Goal: Task Accomplishment & Management: Complete application form

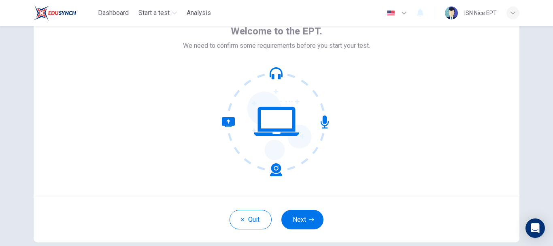
scroll to position [47, 0]
click at [287, 209] on div "Quit Next" at bounding box center [277, 219] width 486 height 46
click at [291, 215] on button "Next" at bounding box center [302, 218] width 42 height 19
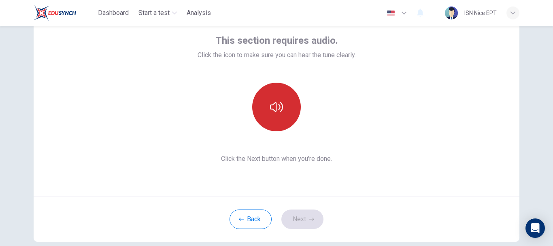
click at [266, 107] on button "button" at bounding box center [276, 107] width 49 height 49
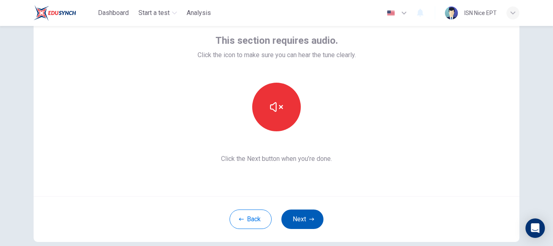
click at [302, 215] on button "Next" at bounding box center [302, 218] width 42 height 19
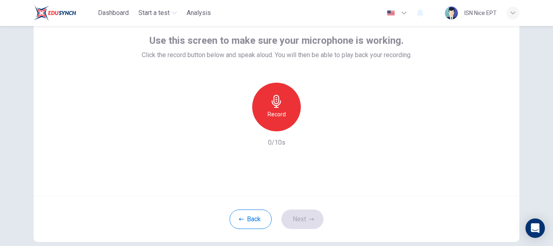
click at [265, 106] on div "Record" at bounding box center [276, 107] width 49 height 49
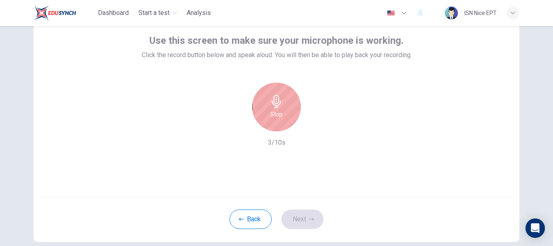
click at [265, 106] on div "Stop" at bounding box center [276, 107] width 49 height 49
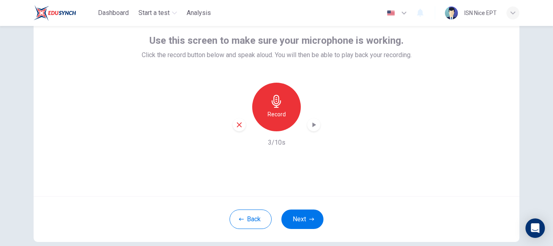
click at [313, 128] on icon "button" at bounding box center [314, 125] width 8 height 8
click at [297, 212] on button "Next" at bounding box center [302, 218] width 42 height 19
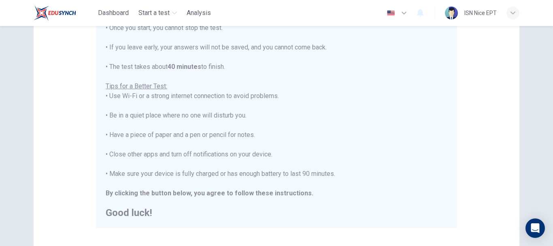
scroll to position [111, 0]
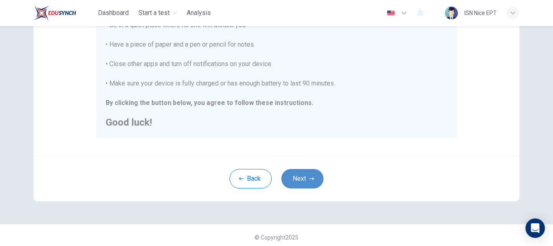
click at [292, 177] on button "Next" at bounding box center [302, 178] width 42 height 19
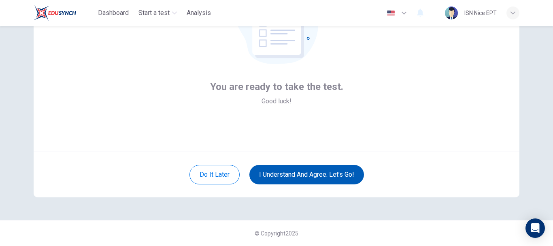
click at [295, 177] on button "I understand and agree. Let’s go!" at bounding box center [306, 174] width 115 height 19
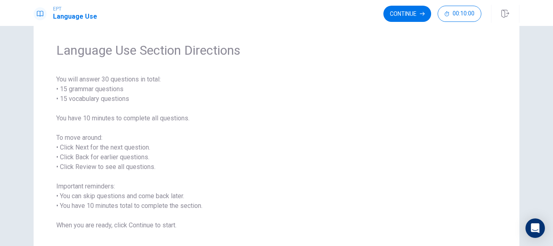
scroll to position [72, 0]
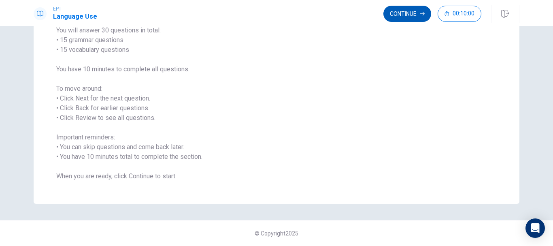
click at [405, 14] on button "Continue" at bounding box center [407, 14] width 48 height 16
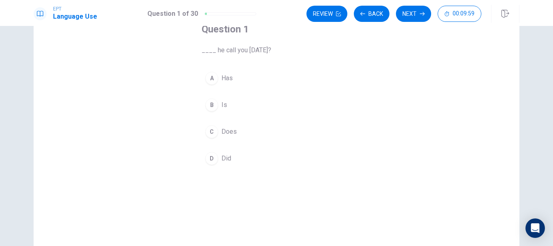
scroll to position [0, 0]
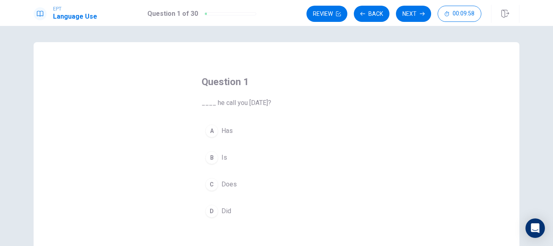
click at [222, 211] on span "Did" at bounding box center [226, 211] width 10 height 10
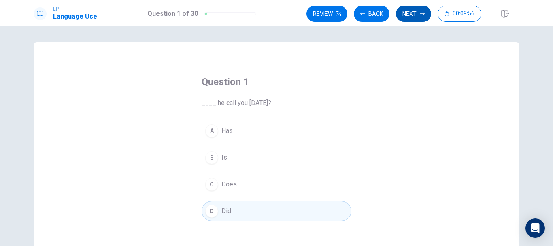
click at [411, 14] on button "Next" at bounding box center [413, 14] width 35 height 16
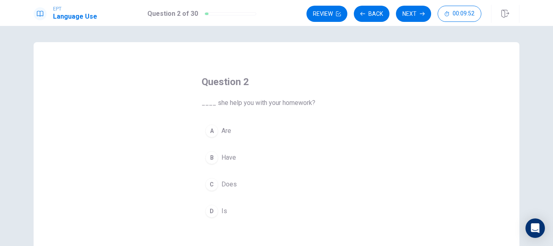
click at [248, 186] on button "C Does" at bounding box center [277, 184] width 150 height 20
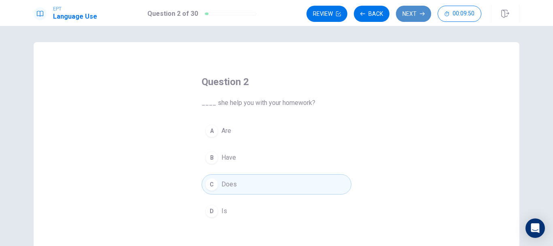
click at [413, 12] on button "Next" at bounding box center [413, 14] width 35 height 16
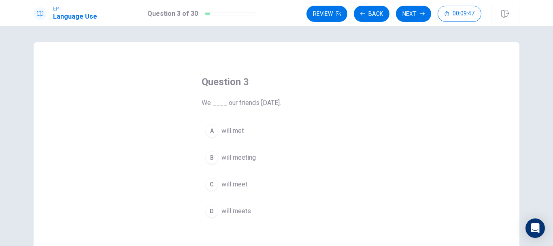
click at [249, 179] on button "C will meet" at bounding box center [277, 184] width 150 height 20
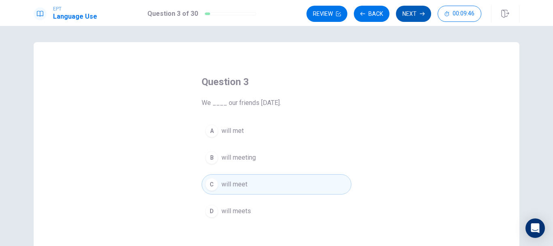
click at [406, 15] on button "Next" at bounding box center [413, 14] width 35 height 16
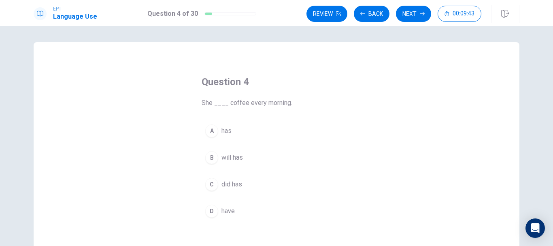
click at [239, 132] on button "A has" at bounding box center [277, 131] width 150 height 20
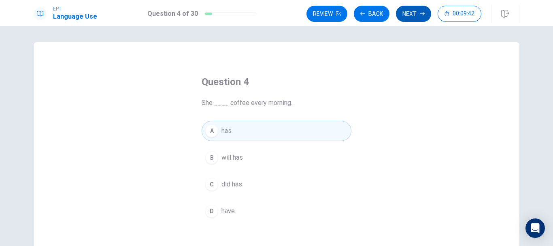
click at [415, 21] on button "Next" at bounding box center [413, 14] width 35 height 16
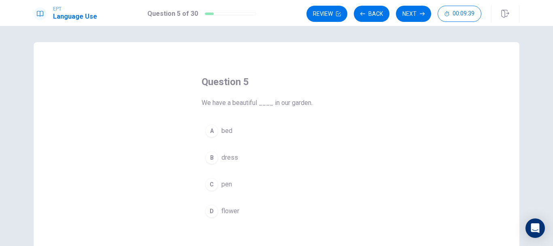
click at [222, 215] on span "flower" at bounding box center [230, 211] width 18 height 10
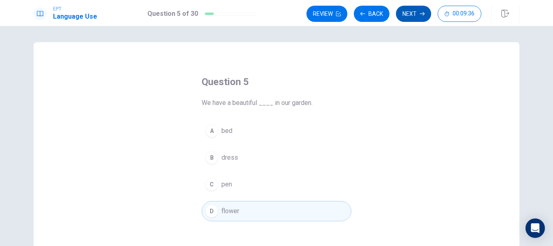
click at [415, 11] on button "Next" at bounding box center [413, 14] width 35 height 16
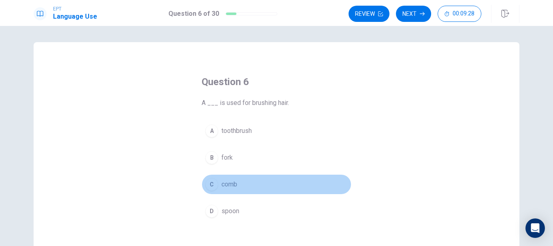
click at [235, 182] on span "comb" at bounding box center [229, 184] width 16 height 10
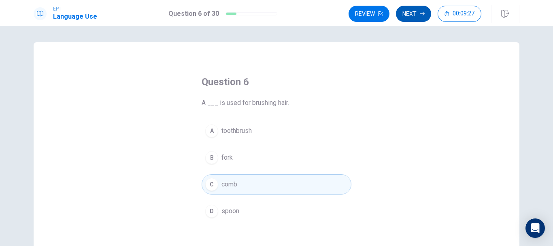
click at [402, 17] on button "Next" at bounding box center [413, 14] width 35 height 16
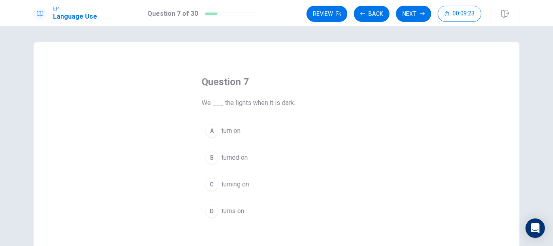
click at [250, 130] on button "A turn on" at bounding box center [277, 131] width 150 height 20
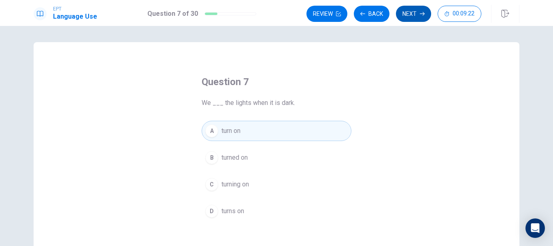
click at [417, 14] on button "Next" at bounding box center [413, 14] width 35 height 16
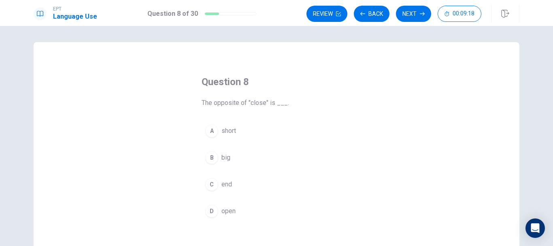
click at [232, 211] on span "open" at bounding box center [228, 211] width 14 height 10
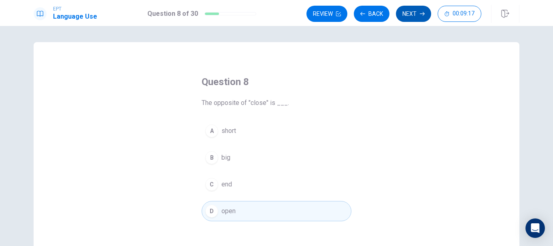
click at [409, 12] on button "Next" at bounding box center [413, 14] width 35 height 16
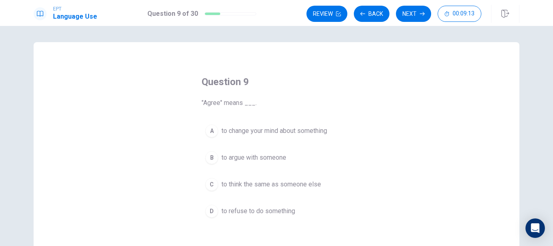
click at [275, 185] on span "to think the same as someone else" at bounding box center [271, 184] width 100 height 10
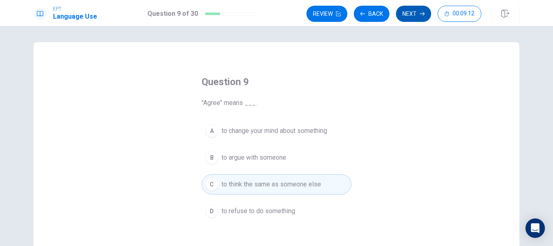
click at [409, 9] on button "Next" at bounding box center [413, 14] width 35 height 16
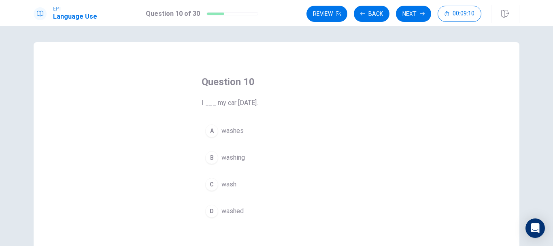
click at [226, 206] on span "washed" at bounding box center [232, 211] width 22 height 10
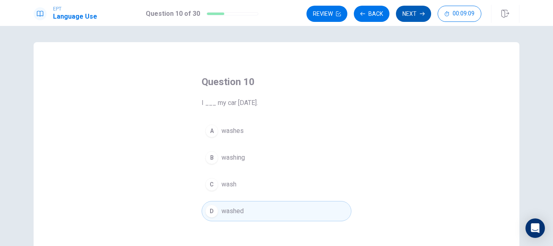
click at [416, 18] on button "Next" at bounding box center [413, 14] width 35 height 16
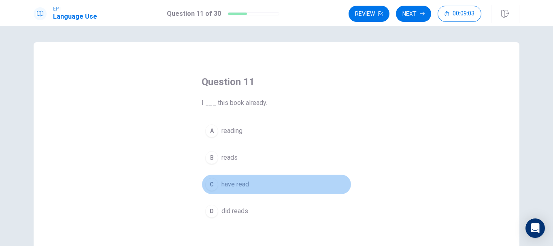
click at [256, 184] on button "C have read" at bounding box center [277, 184] width 150 height 20
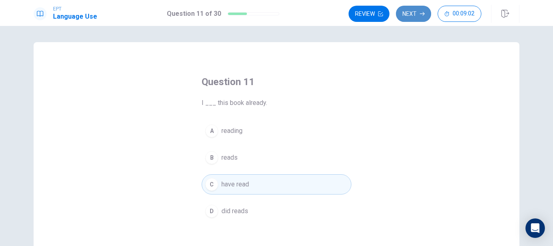
click at [415, 20] on button "Next" at bounding box center [413, 14] width 35 height 16
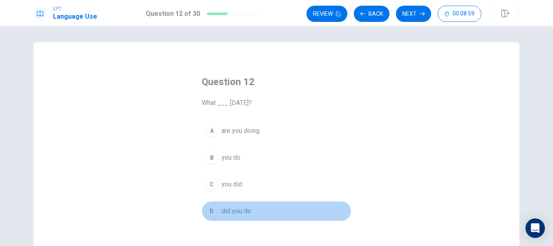
click at [235, 210] on span "did you do" at bounding box center [236, 211] width 30 height 10
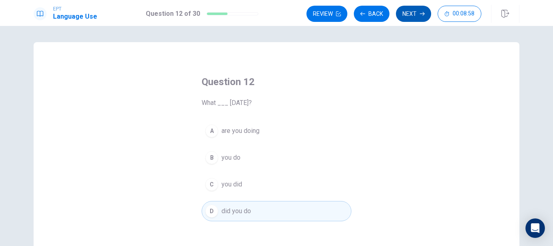
click at [413, 21] on button "Next" at bounding box center [413, 14] width 35 height 16
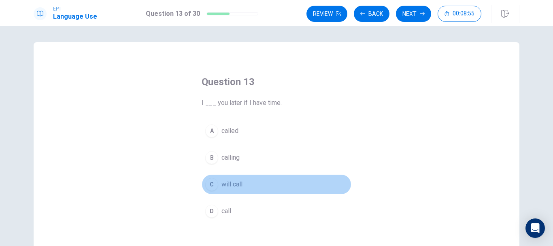
click at [239, 187] on span "will call" at bounding box center [231, 184] width 21 height 10
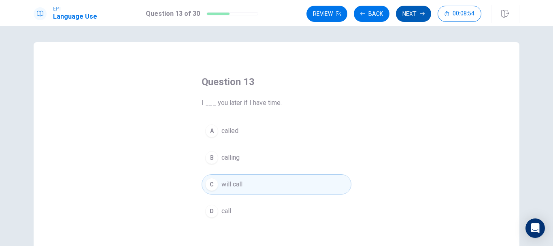
click at [414, 15] on button "Next" at bounding box center [413, 14] width 35 height 16
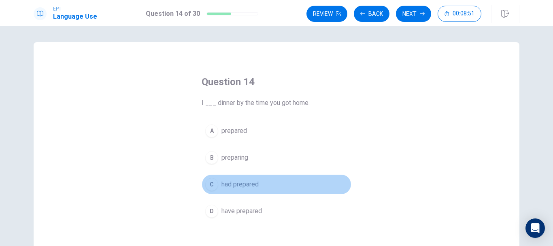
click at [257, 183] on span "had prepared" at bounding box center [239, 184] width 37 height 10
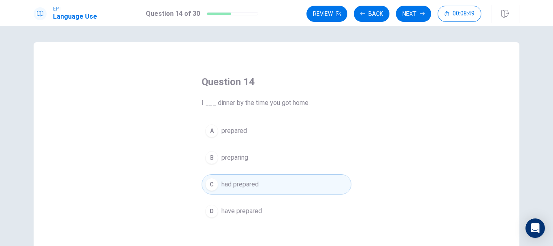
drag, startPoint x: 417, startPoint y: 10, endPoint x: 411, endPoint y: 53, distance: 43.7
click at [411, 53] on div "EPT Language Use Question 14 of 30 Review Back Next 00:08:49 Question 14 of 30 …" at bounding box center [276, 123] width 553 height 246
click at [418, 9] on button "Next" at bounding box center [413, 14] width 35 height 16
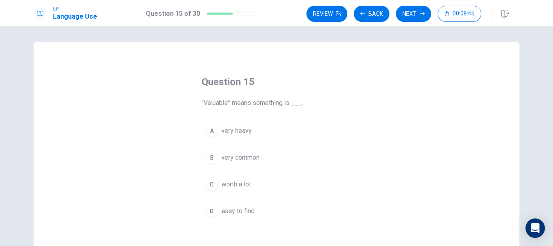
click at [247, 185] on span "worth a lot" at bounding box center [236, 184] width 30 height 10
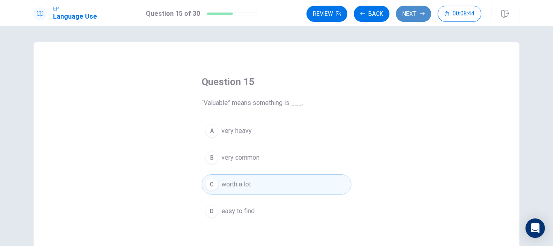
click at [417, 12] on button "Next" at bounding box center [413, 14] width 35 height 16
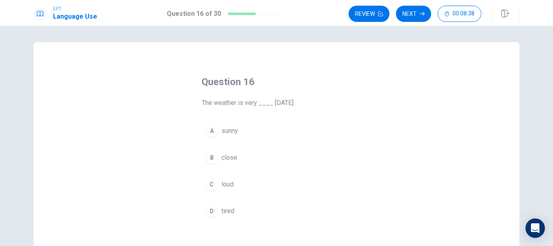
click at [244, 134] on button "A sunny" at bounding box center [277, 131] width 150 height 20
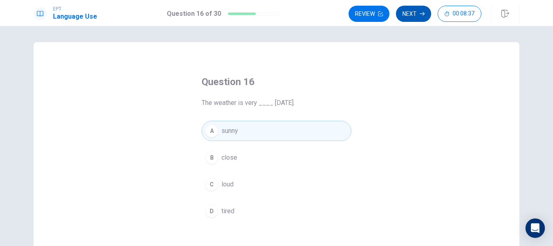
click at [419, 18] on button "Next" at bounding box center [413, 14] width 35 height 16
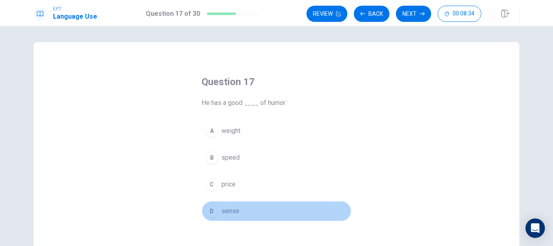
click at [224, 209] on span "sense" at bounding box center [230, 211] width 18 height 10
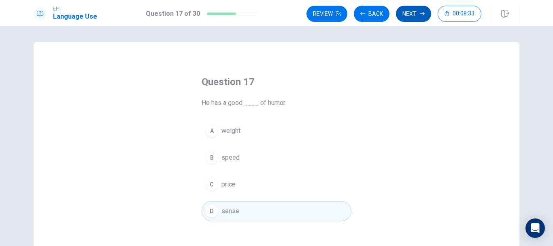
click at [413, 14] on button "Next" at bounding box center [413, 14] width 35 height 16
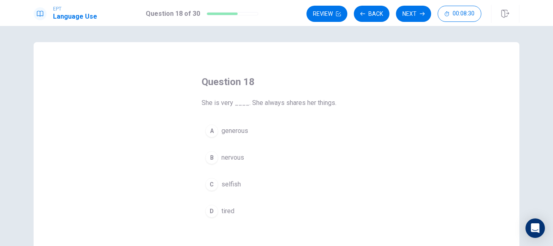
click at [263, 133] on button "A generous" at bounding box center [277, 131] width 150 height 20
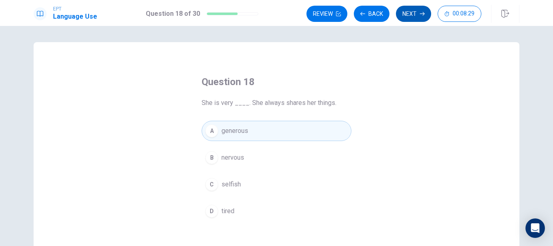
click at [411, 20] on button "Next" at bounding box center [413, 14] width 35 height 16
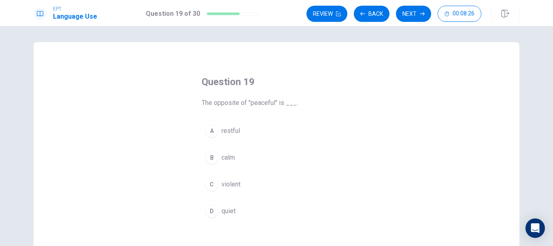
click at [232, 190] on button "C violent" at bounding box center [277, 184] width 150 height 20
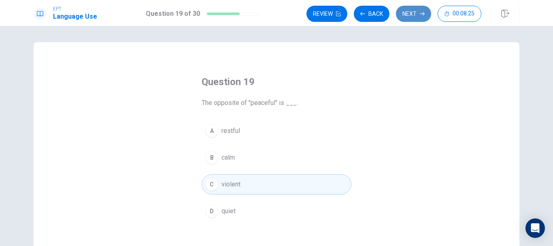
click at [413, 13] on button "Next" at bounding box center [413, 14] width 35 height 16
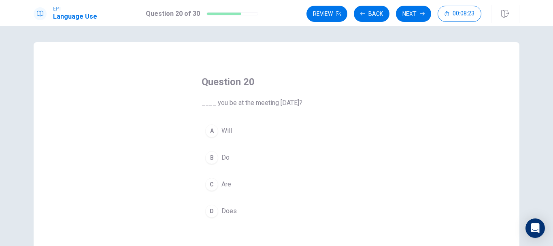
click at [242, 133] on button "A Will" at bounding box center [277, 131] width 150 height 20
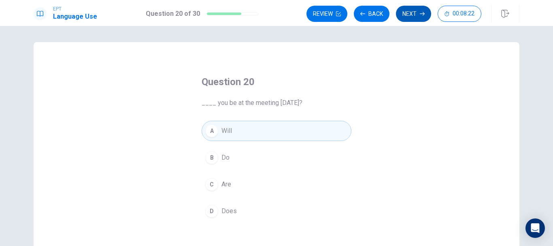
click at [409, 14] on button "Next" at bounding box center [413, 14] width 35 height 16
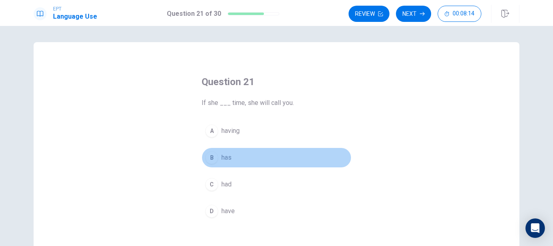
click at [243, 156] on button "B has" at bounding box center [277, 157] width 150 height 20
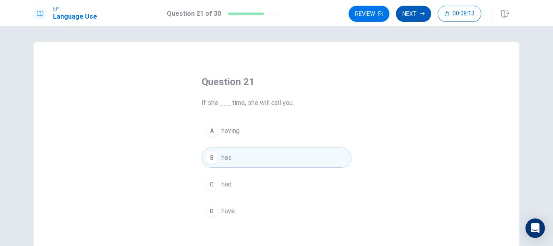
click at [405, 15] on button "Next" at bounding box center [413, 14] width 35 height 16
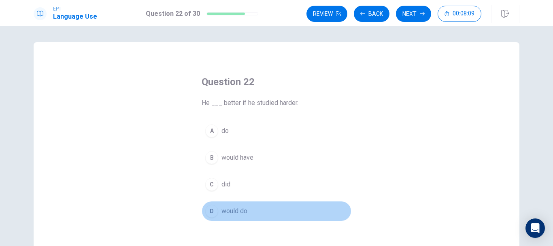
click at [248, 207] on button "D would do" at bounding box center [277, 211] width 150 height 20
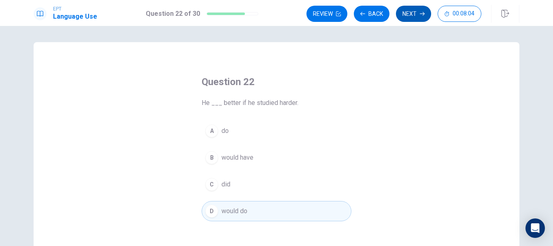
click at [412, 18] on button "Next" at bounding box center [413, 14] width 35 height 16
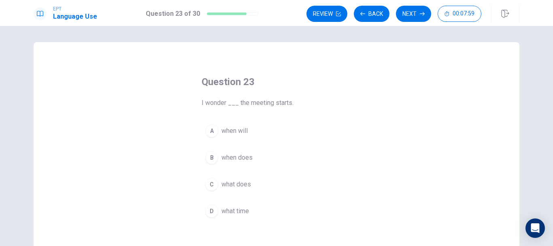
click at [242, 212] on span "what time" at bounding box center [235, 211] width 28 height 10
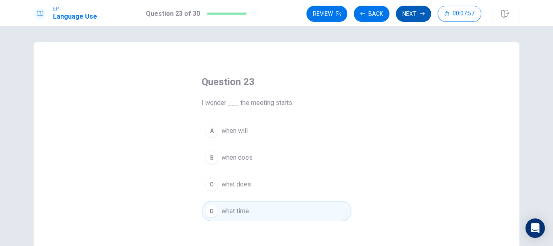
click at [411, 20] on button "Next" at bounding box center [413, 14] width 35 height 16
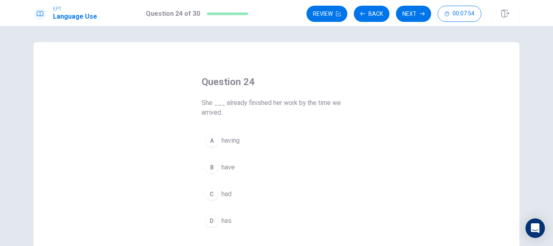
click at [236, 198] on button "C had" at bounding box center [277, 194] width 150 height 20
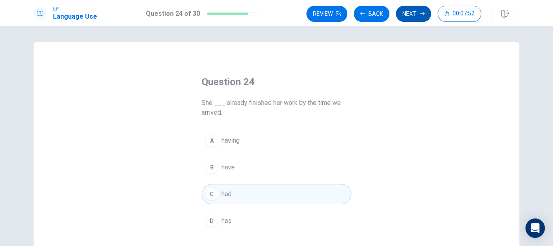
click at [407, 19] on button "Next" at bounding box center [413, 14] width 35 height 16
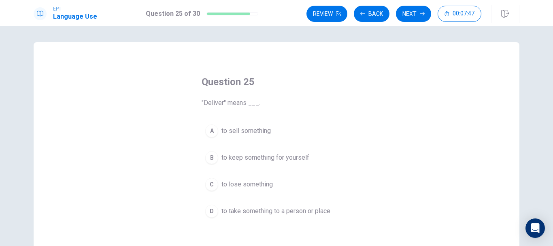
click at [272, 216] on button "D to take something to a person or place" at bounding box center [277, 211] width 150 height 20
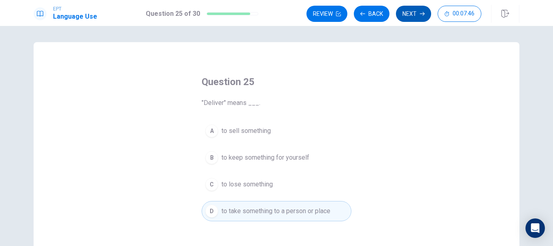
click at [407, 14] on button "Next" at bounding box center [413, 14] width 35 height 16
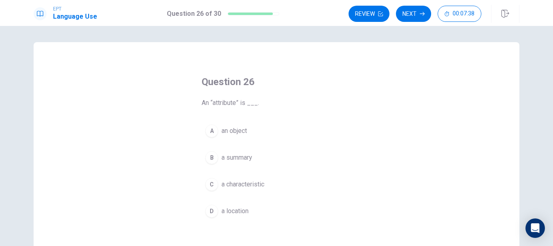
click at [262, 181] on span "a characteristic" at bounding box center [242, 184] width 43 height 10
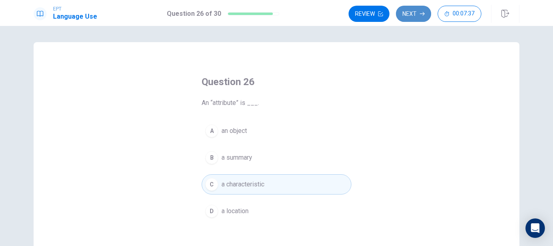
click at [417, 14] on button "Next" at bounding box center [413, 14] width 35 height 16
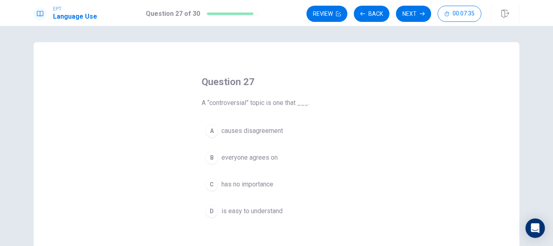
click at [279, 132] on span "causes disagreement" at bounding box center [252, 131] width 62 height 10
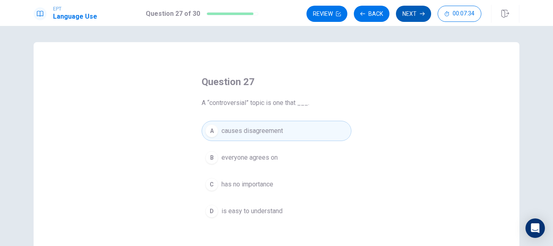
click at [401, 18] on button "Next" at bounding box center [413, 14] width 35 height 16
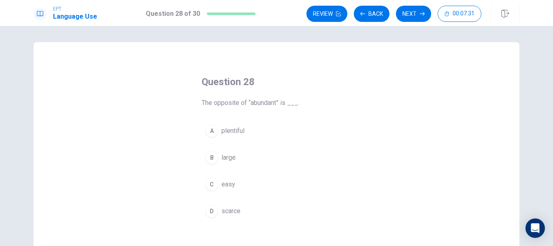
click at [227, 219] on button "D scarce" at bounding box center [277, 211] width 150 height 20
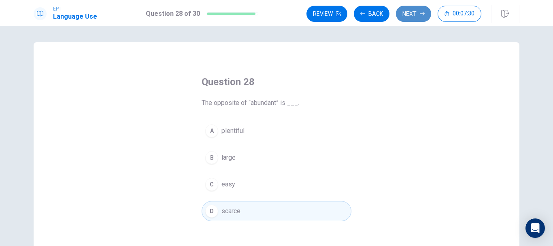
click at [410, 17] on button "Next" at bounding box center [413, 14] width 35 height 16
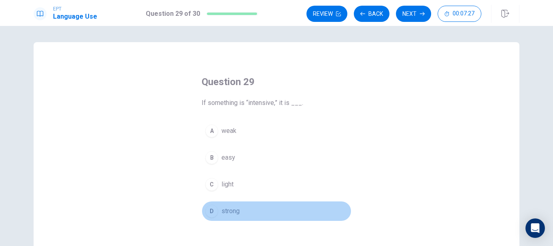
click at [237, 209] on span "strong" at bounding box center [230, 211] width 18 height 10
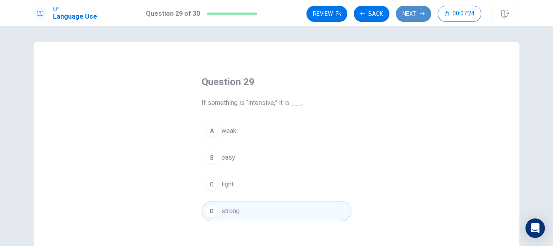
click at [411, 17] on button "Next" at bounding box center [413, 14] width 35 height 16
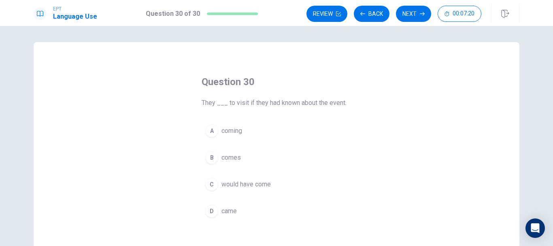
click at [276, 177] on button "C would have come" at bounding box center [277, 184] width 150 height 20
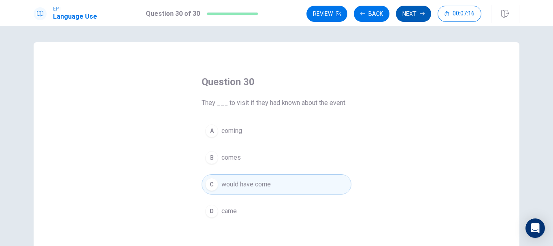
click at [411, 10] on button "Next" at bounding box center [413, 14] width 35 height 16
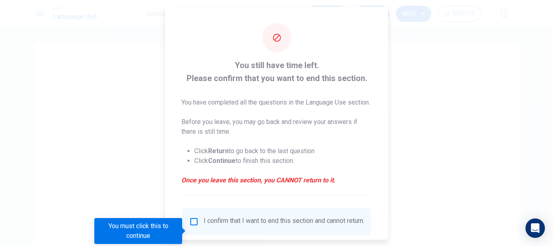
scroll to position [66, 0]
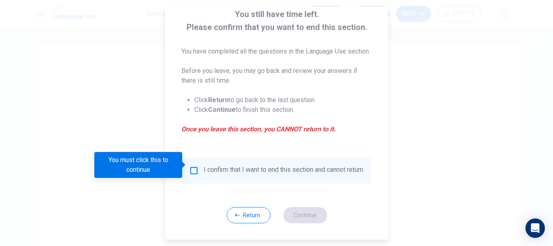
click at [197, 166] on input "You must click this to continue" at bounding box center [194, 171] width 10 height 10
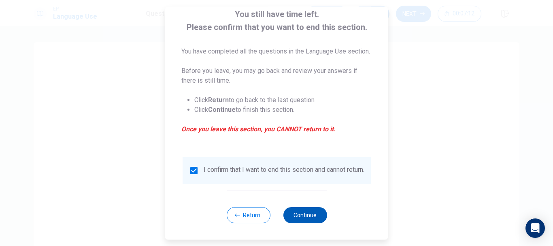
click at [289, 213] on button "Continue" at bounding box center [305, 215] width 44 height 16
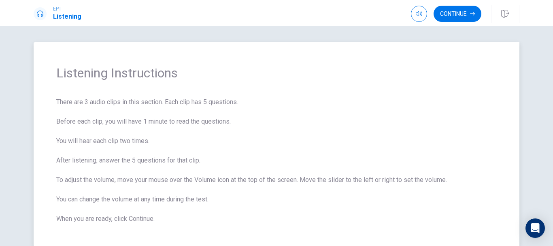
scroll to position [43, 0]
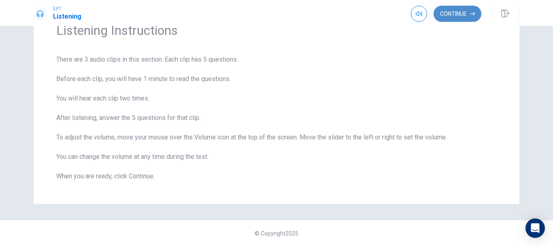
click at [439, 13] on button "Continue" at bounding box center [458, 14] width 48 height 16
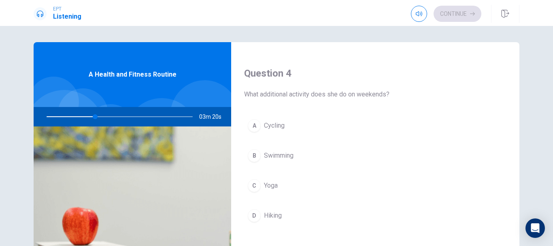
scroll to position [614, 0]
click at [279, 179] on button "C Yoga" at bounding box center [375, 185] width 262 height 20
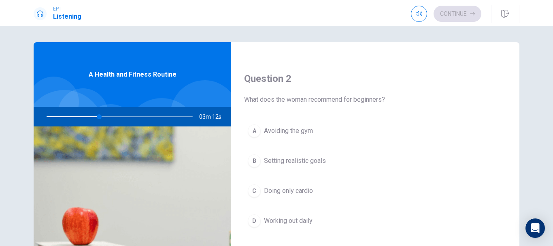
scroll to position [0, 0]
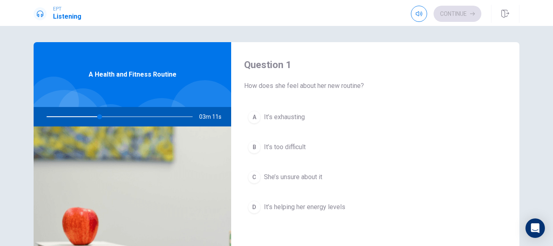
click at [309, 209] on span "It’s helping her energy levels" at bounding box center [304, 207] width 81 height 10
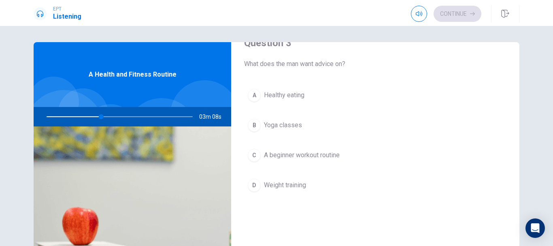
scroll to position [436, 0]
click at [313, 155] on span "A beginner workout routine" at bounding box center [302, 156] width 76 height 10
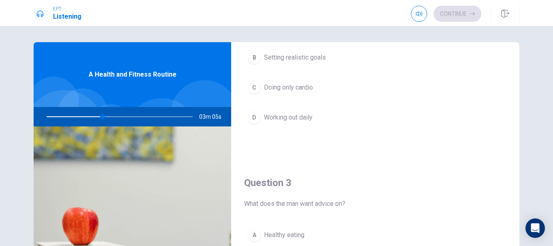
scroll to position [218, 0]
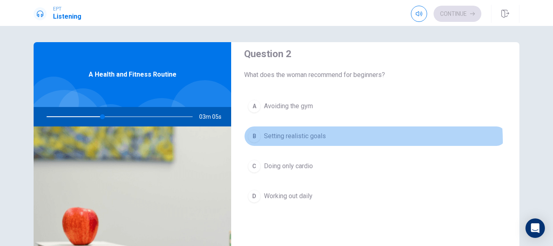
click at [312, 141] on button "B Setting realistic goals" at bounding box center [375, 136] width 262 height 20
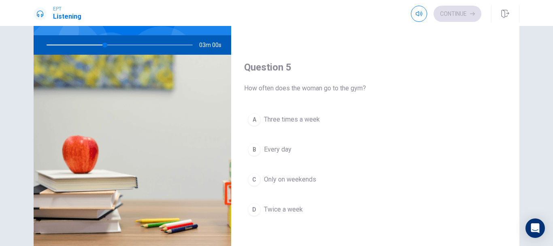
scroll to position [72, 0]
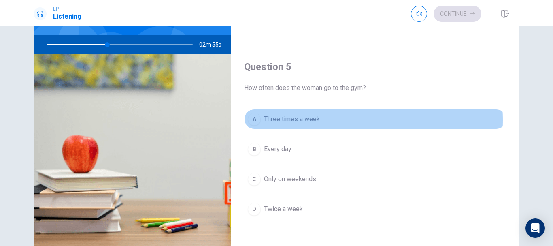
click at [329, 120] on button "A Three times a week" at bounding box center [375, 119] width 262 height 20
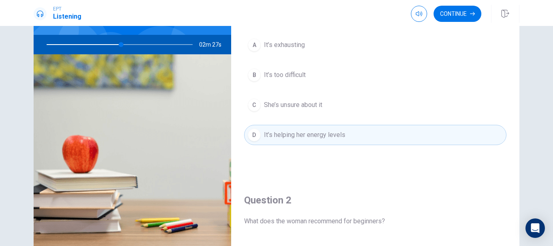
scroll to position [13, 0]
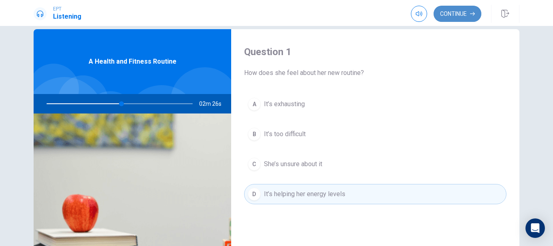
click at [462, 19] on button "Continue" at bounding box center [458, 14] width 48 height 16
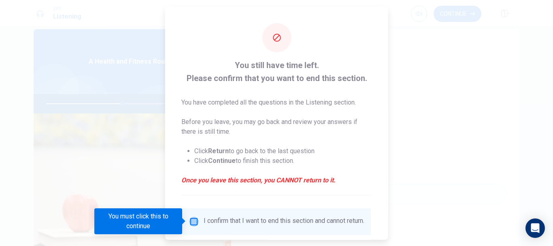
click at [196, 220] on input "You must click this to continue" at bounding box center [194, 221] width 10 height 10
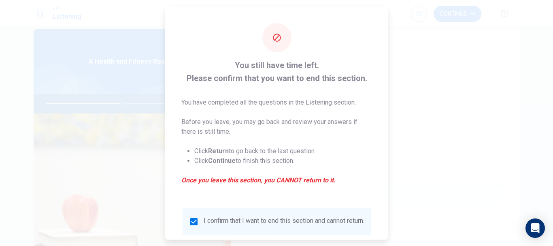
scroll to position [56, 0]
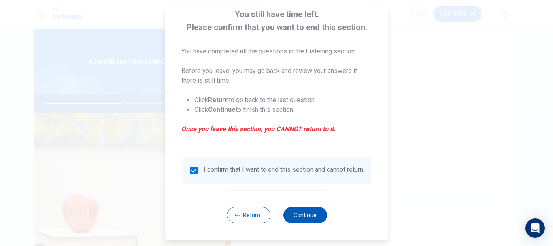
click at [296, 207] on button "Continue" at bounding box center [305, 215] width 44 height 16
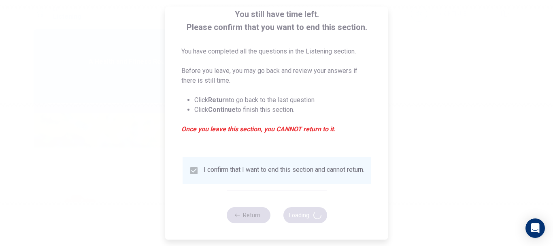
type input "54"
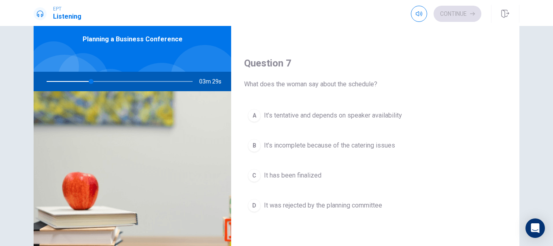
scroll to position [177, 0]
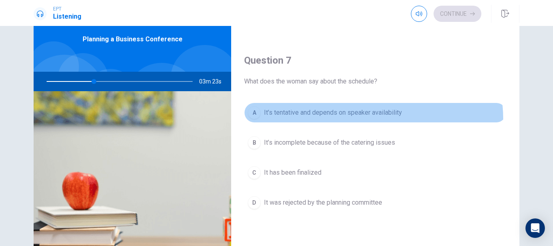
click at [369, 119] on button "A It’s tentative and depends on speaker availability" at bounding box center [375, 112] width 262 height 20
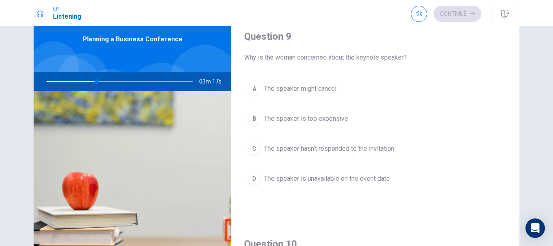
scroll to position [622, 0]
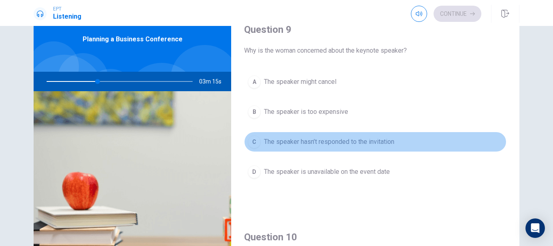
click at [378, 149] on button "C The speaker hasn’t responded to the invitation" at bounding box center [375, 142] width 262 height 20
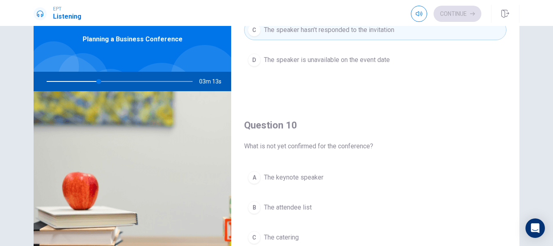
scroll to position [743, 0]
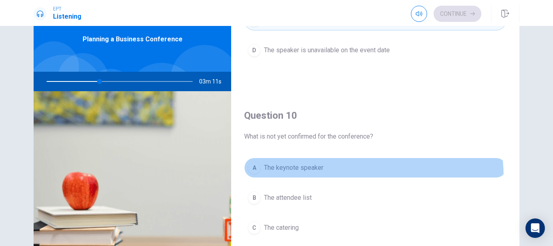
click at [353, 176] on button "A The keynote speaker" at bounding box center [375, 168] width 262 height 20
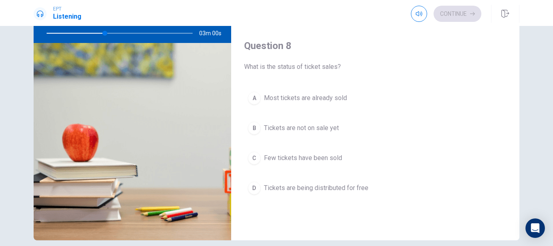
scroll to position [351, 0]
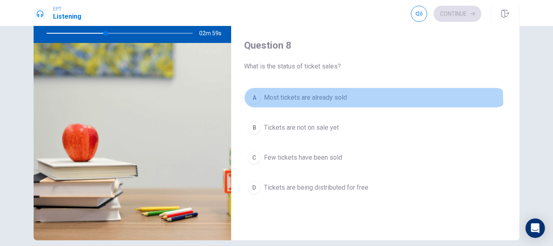
click at [333, 102] on button "A Most tickets are already sold" at bounding box center [375, 97] width 262 height 20
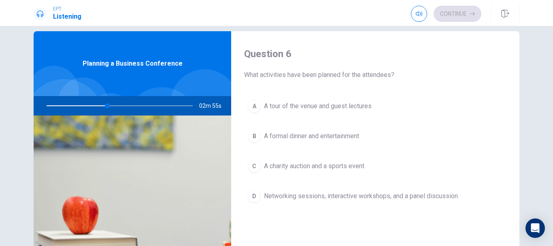
scroll to position [11, 0]
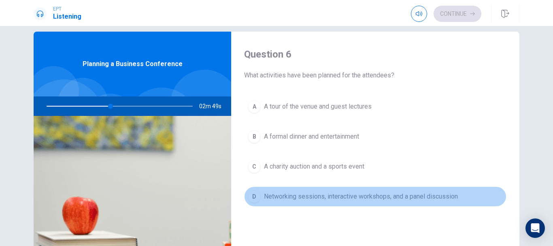
click at [386, 200] on span "Networking sessions, interactive workshops, and a panel discussion" at bounding box center [361, 197] width 194 height 10
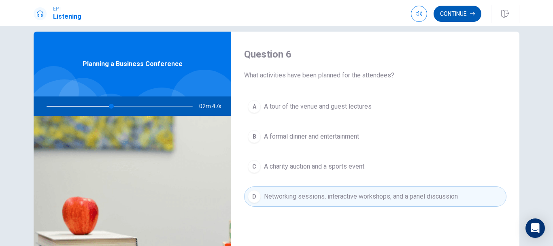
click at [453, 16] on button "Continue" at bounding box center [458, 14] width 48 height 16
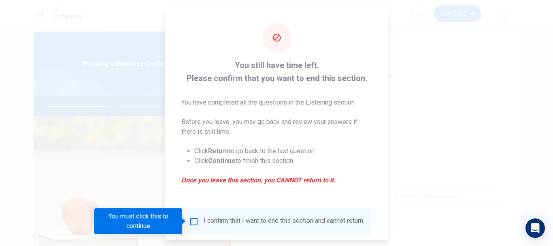
click at [213, 216] on div "I confirm that I want to end this section and cannot return." at bounding box center [284, 221] width 161 height 10
click at [197, 221] on input "You must click this to continue" at bounding box center [194, 221] width 10 height 10
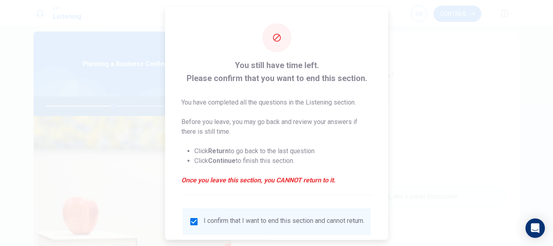
scroll to position [56, 0]
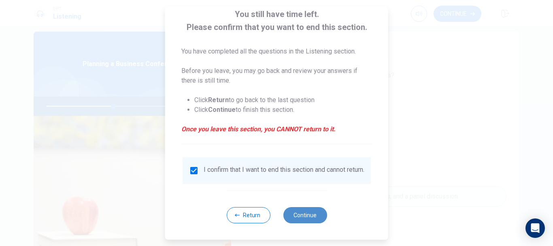
click at [290, 213] on button "Continue" at bounding box center [305, 215] width 44 height 16
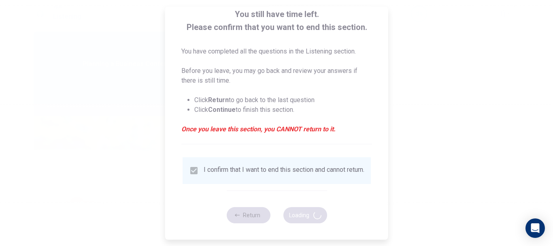
type input "46"
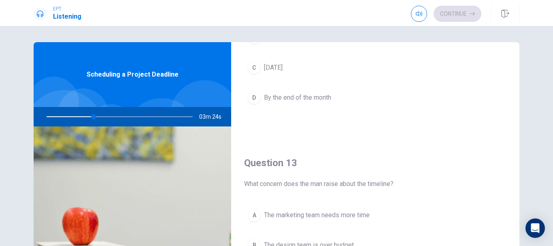
scroll to position [364, 0]
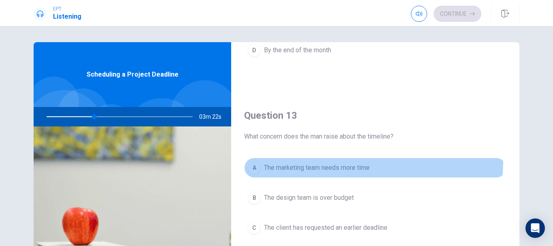
click at [366, 162] on button "A The marketing team needs more time" at bounding box center [375, 168] width 262 height 20
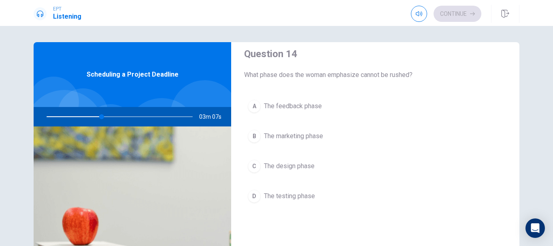
scroll to position [633, 0]
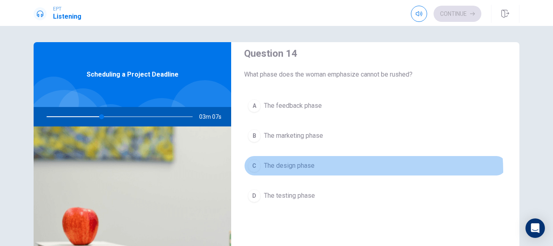
click at [328, 171] on button "C The design phase" at bounding box center [375, 165] width 262 height 20
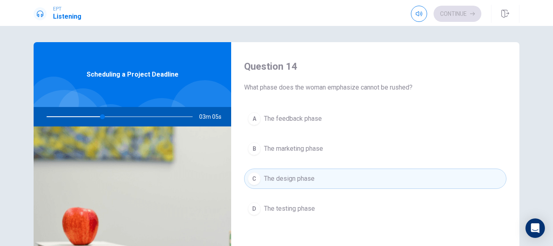
scroll to position [620, 0]
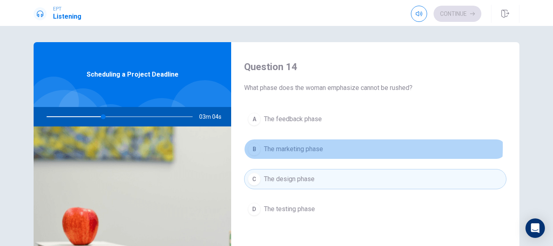
click at [312, 147] on span "The marketing phase" at bounding box center [293, 149] width 59 height 10
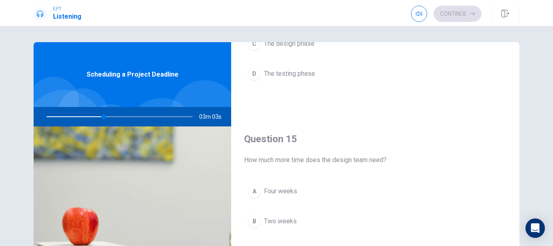
scroll to position [51, 0]
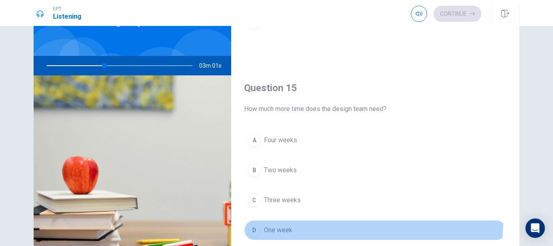
click at [279, 220] on button "D One week" at bounding box center [375, 230] width 262 height 20
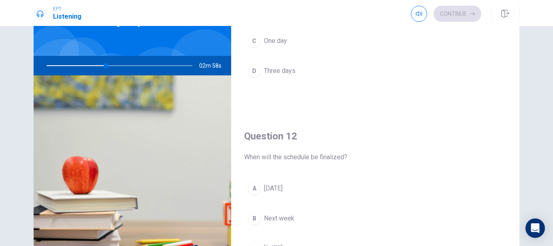
scroll to position [137, 0]
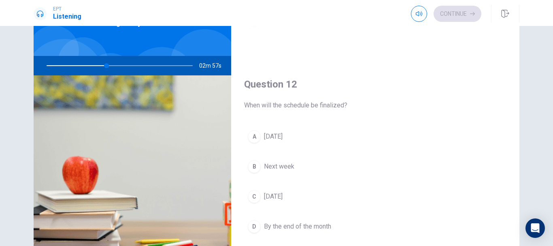
click at [300, 149] on div "A [DATE] B Next week C [DATE] D By the end of the month" at bounding box center [375, 189] width 262 height 126
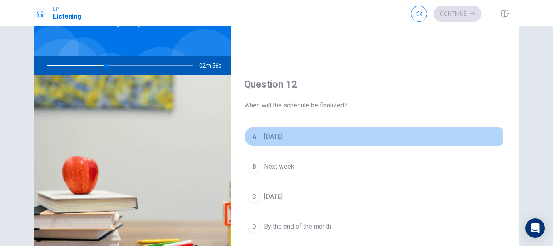
click at [278, 136] on span "[DATE]" at bounding box center [273, 137] width 19 height 10
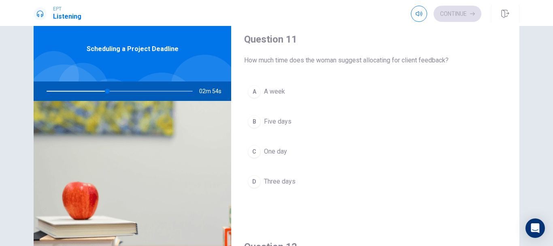
scroll to position [25, 0]
click at [307, 90] on button "A A week" at bounding box center [375, 92] width 262 height 20
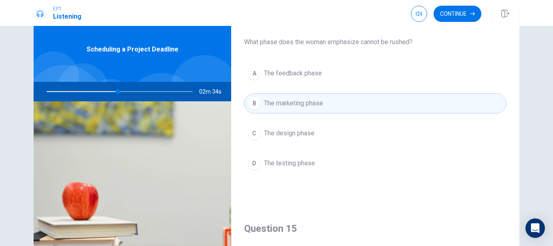
scroll to position [641, 0]
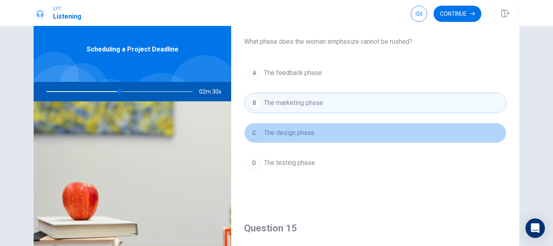
click at [375, 135] on button "C The design phase" at bounding box center [375, 133] width 262 height 20
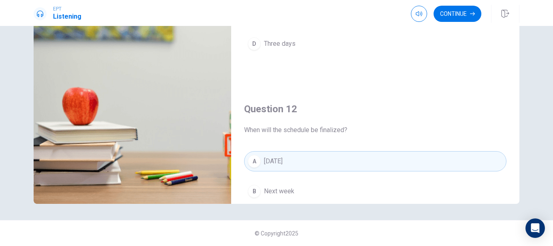
scroll to position [0, 0]
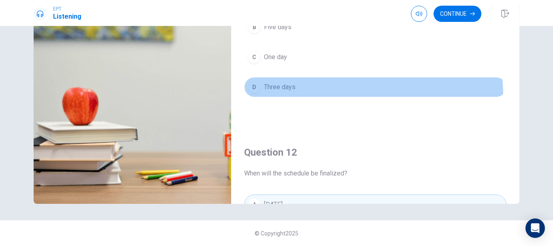
click at [346, 94] on button "D Three days" at bounding box center [375, 87] width 262 height 20
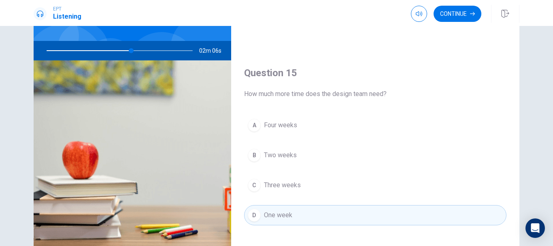
scroll to position [66, 0]
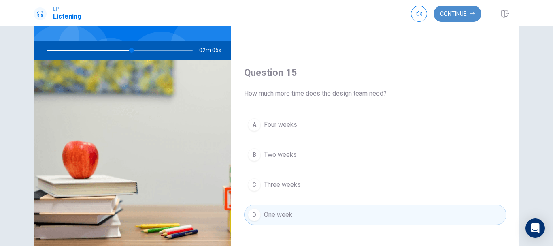
click at [458, 11] on button "Continue" at bounding box center [458, 14] width 48 height 16
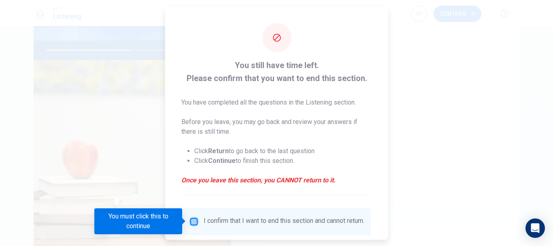
click at [195, 221] on input "You must click this to continue" at bounding box center [194, 221] width 10 height 10
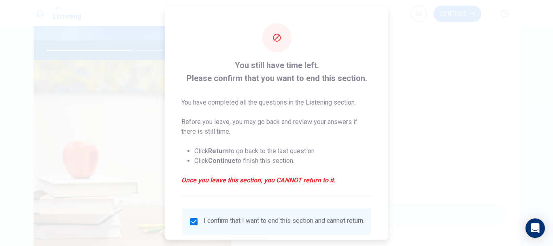
scroll to position [56, 0]
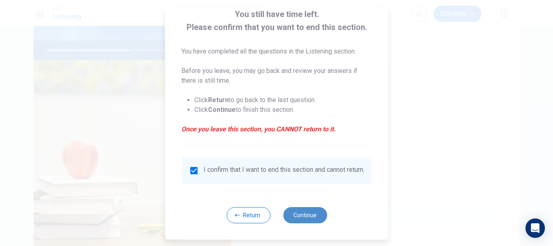
click at [290, 214] on button "Continue" at bounding box center [305, 215] width 44 height 16
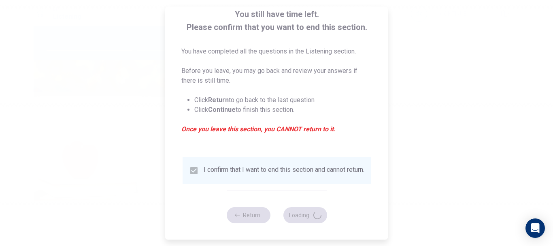
type input "61"
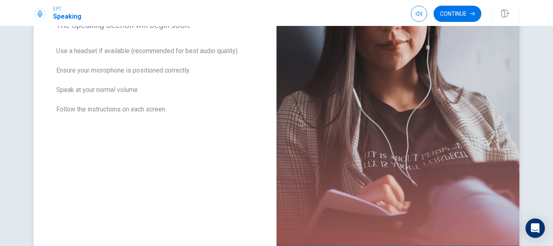
scroll to position [192, 0]
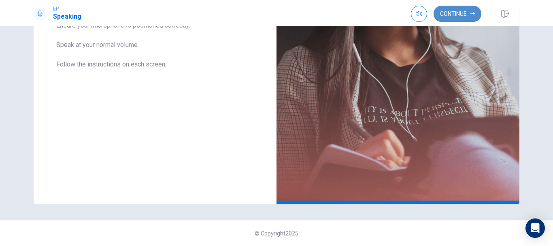
click at [460, 16] on button "Continue" at bounding box center [458, 14] width 48 height 16
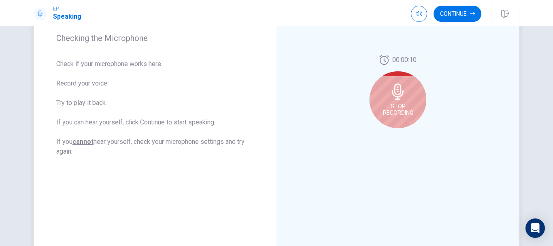
scroll to position [124, 0]
click at [405, 105] on span "Stop Recording" at bounding box center [398, 108] width 30 height 13
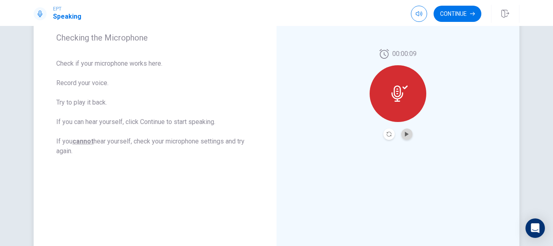
click at [408, 131] on button "Play Audio" at bounding box center [406, 133] width 11 height 11
click at [461, 13] on button "Continue" at bounding box center [458, 14] width 48 height 16
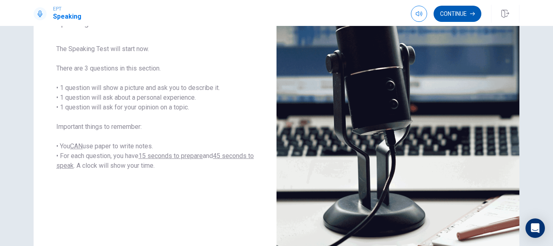
click at [468, 13] on button "Continue" at bounding box center [458, 14] width 48 height 16
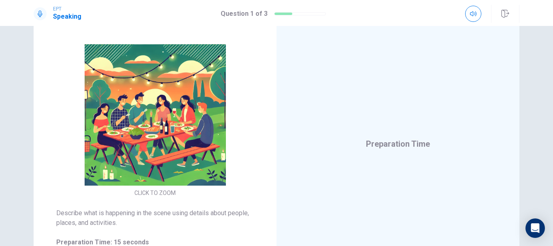
scroll to position [75, 0]
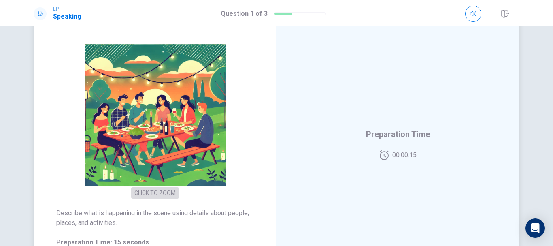
click at [147, 195] on button "CLICK TO ZOOM" at bounding box center [155, 192] width 48 height 11
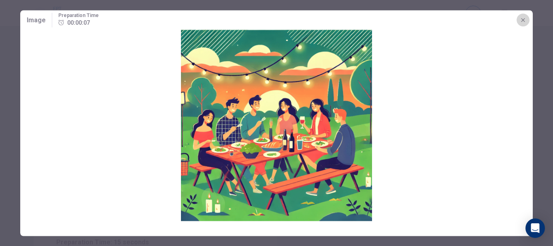
click at [522, 24] on button "button" at bounding box center [523, 19] width 13 height 13
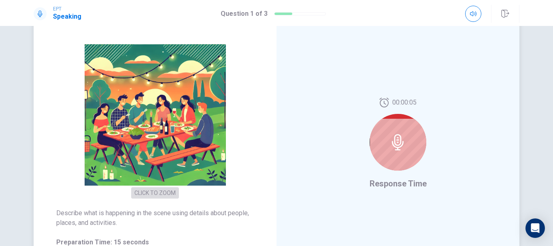
click at [155, 194] on button "CLICK TO ZOOM" at bounding box center [155, 192] width 48 height 11
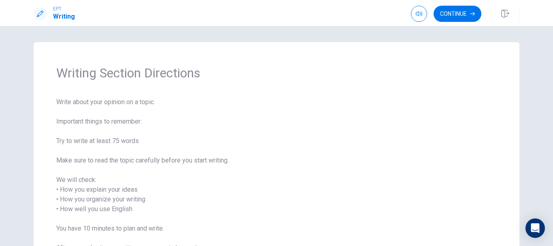
scroll to position [18, 0]
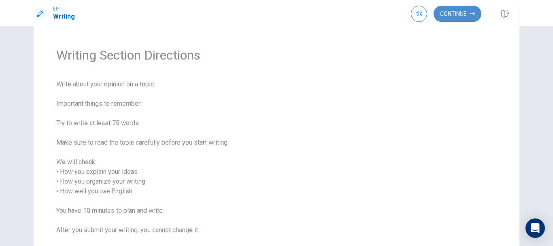
click at [460, 13] on button "Continue" at bounding box center [458, 14] width 48 height 16
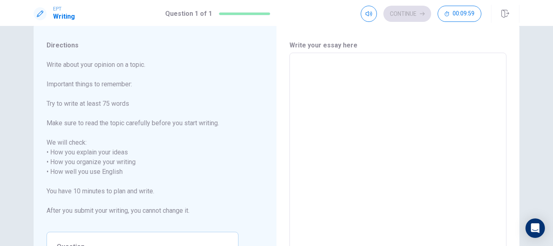
click at [370, 151] on textarea at bounding box center [398, 167] width 206 height 215
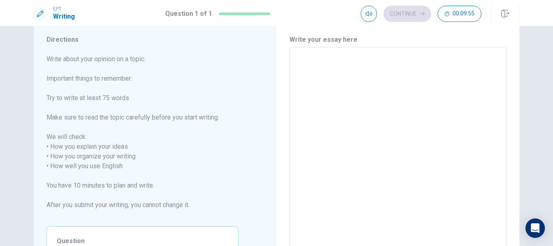
scroll to position [23, 0]
click at [357, 153] on textarea at bounding box center [398, 161] width 206 height 215
type textarea "t"
type textarea "x"
type textarea "th"
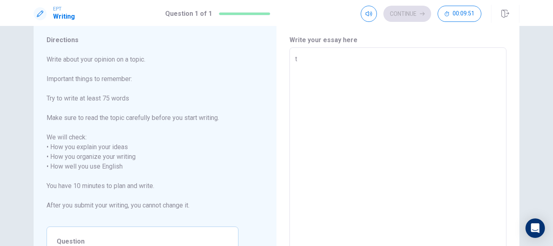
type textarea "x"
type textarea "thi"
type textarea "x"
type textarea "this"
type textarea "x"
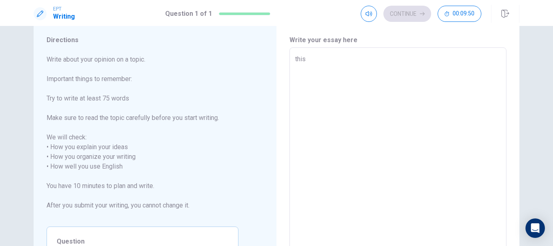
type textarea "this"
type textarea "x"
type textarea "this is"
type textarea "x"
type textarea "this is a"
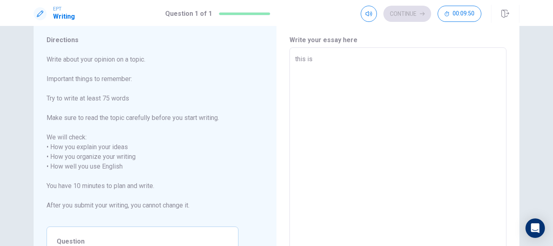
type textarea "x"
type textarea "this is aT"
type textarea "x"
type textarea "T"
type textarea "x"
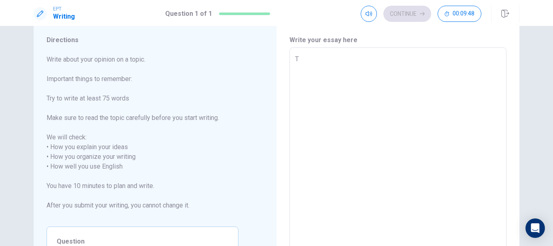
type textarea "Th"
type textarea "x"
type textarea "Thi"
type textarea "x"
type textarea "This"
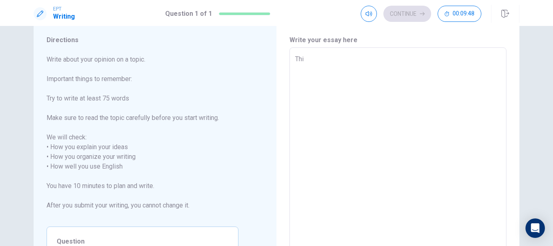
type textarea "x"
type textarea "This"
type textarea "x"
type textarea "This i"
type textarea "x"
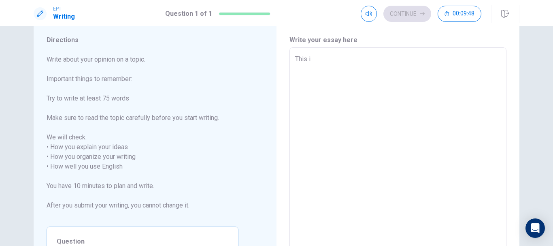
type textarea "This is"
type textarea "x"
type textarea "This is"
type textarea "x"
type textarea "This is a"
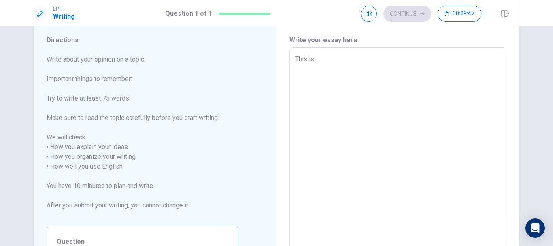
type textarea "x"
type textarea "This is an"
type textarea "x"
type textarea "This is an"
type textarea "x"
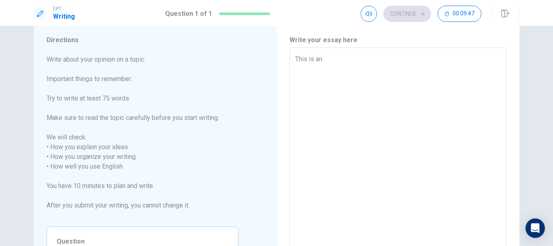
type textarea "This is an a"
type textarea "x"
type textarea "This is an e"
type textarea "x"
type textarea "This is an ea"
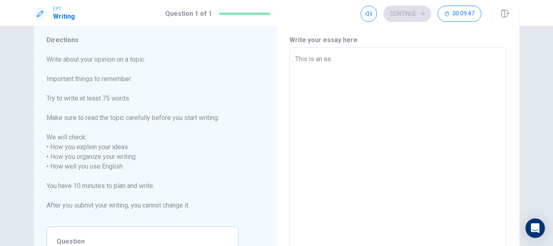
type textarea "x"
type textarea "This is an eas"
type textarea "x"
type textarea "This is an easy"
type textarea "x"
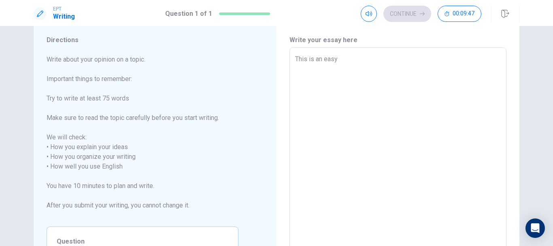
type textarea "This is an easy"
type textarea "x"
type textarea "This is an easy q"
type textarea "x"
type textarea "This is an easy qu"
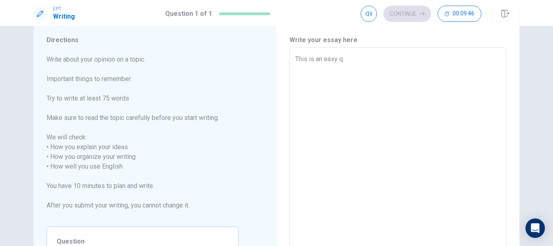
type textarea "x"
type textarea "This is an easy que"
type textarea "x"
type textarea "This is an easy ques"
type textarea "x"
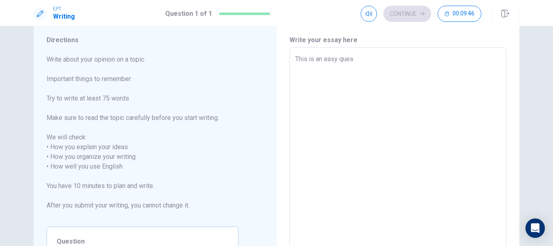
type textarea "This is an easy quest"
type textarea "x"
type textarea "This is an easy questi"
type textarea "x"
type textarea "This is an easy questio"
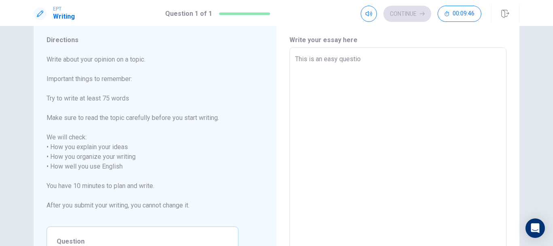
type textarea "x"
type textarea "This is an easy question"
type textarea "x"
type textarea "This is an easy question"
type textarea "x"
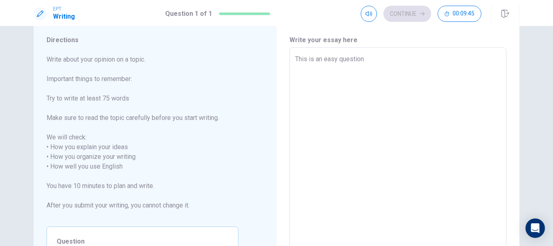
type textarea "This is an easy question f"
type textarea "x"
type textarea "This is an easy question fo"
type textarea "x"
type textarea "This is an easy question for"
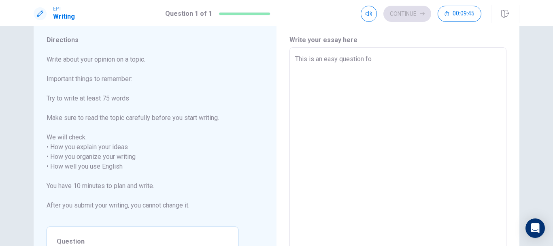
type textarea "x"
type textarea "This is an easy question for"
type textarea "x"
type textarea "This is an easy question for m"
type textarea "x"
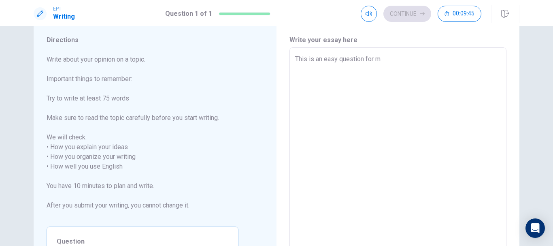
type textarea "This is an easy question for me"
type textarea "x"
type textarea "This is an easy question for me"
type textarea "x"
type textarea "This is an easy question for me t"
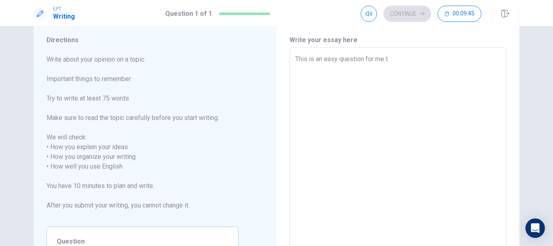
type textarea "x"
type textarea "This is an easy question for me to"
type textarea "x"
type textarea "This is an easy question for me to"
type textarea "x"
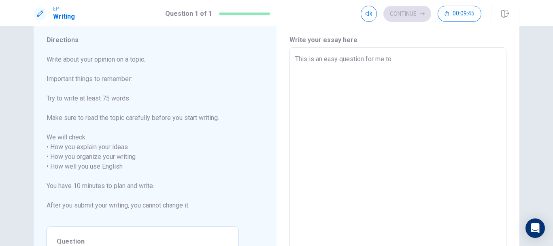
type textarea "This is an easy question for me to a"
type textarea "x"
type textarea "This is an easy question for me to ans"
type textarea "x"
type textarea "This is an easy question for me to answ"
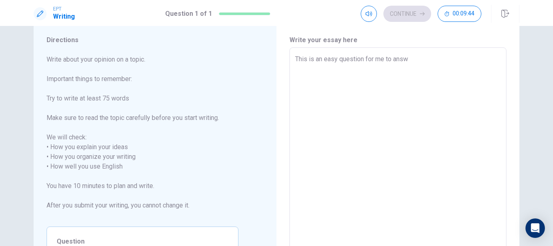
type textarea "x"
type textarea "This is an easy question for me to answe"
type textarea "x"
type textarea "This is an easy question for me to answer"
type textarea "x"
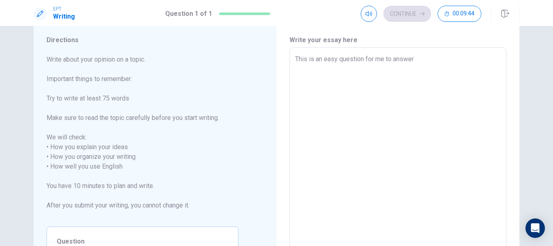
type textarea "This is an easy question for me to answer."
type textarea "x"
type textarea "This is an easy question for me to answer."
type textarea "x"
type textarea "This is an easy question for me to answer. I"
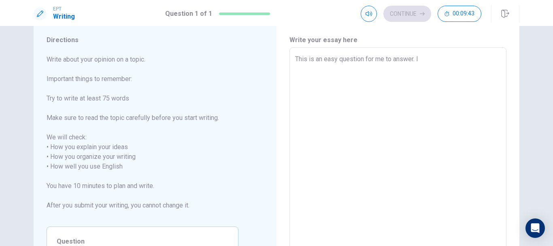
type textarea "x"
type textarea "This is an easy question for me to answer. I'"
type textarea "x"
type textarea "This is an easy question for me to answer. I'm"
type textarea "x"
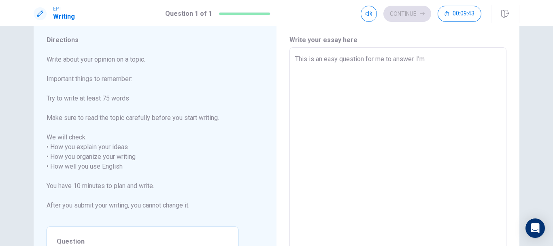
type textarea "This is an easy question for me to answer. I'm"
type textarea "x"
type textarea "This is an easy question for me to answer. I'm n"
type textarea "x"
type textarea "This is an easy question for me to answer. I'm no"
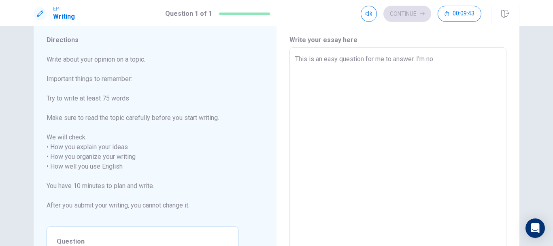
type textarea "x"
type textarea "This is an easy question for me to answer. I'm not"
type textarea "x"
type textarea "This is an easy question for me to answer. I'm not"
type textarea "x"
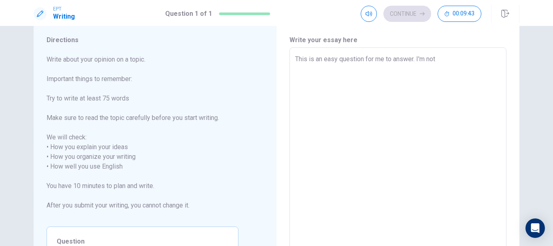
type textarea "This is an easy question for me to answer. I'm not a"
type textarea "x"
type textarea "This is an easy question for me to answer. I'm not a"
type textarea "x"
type textarea "This is an easy question for me to answer. I'm not a r"
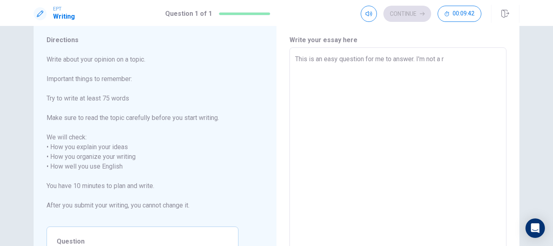
type textarea "x"
type textarea "This is an easy question for me to answer. I'm not a re"
type textarea "x"
type textarea "This is an easy question for me to answer. I'm not a rel"
type textarea "x"
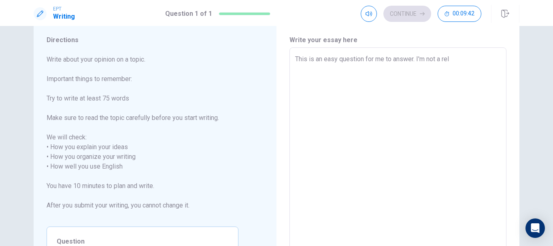
type textarea "This is an easy question for me to answer. I'm not a reli"
type textarea "x"
type textarea "This is an easy question for me to answer. I'm not a relig"
type textarea "x"
type textarea "This is an easy question for me to answer. I'm not a religi"
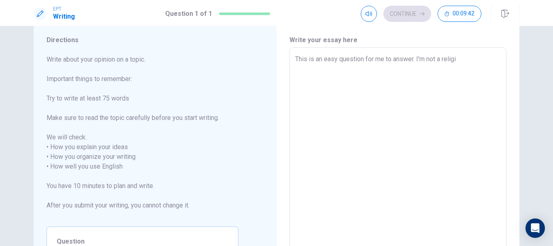
type textarea "x"
type textarea "This is an easy question for me to answer. I'm not a religio"
type textarea "x"
type textarea "This is an easy question for me to answer. I'm not a religiou"
type textarea "x"
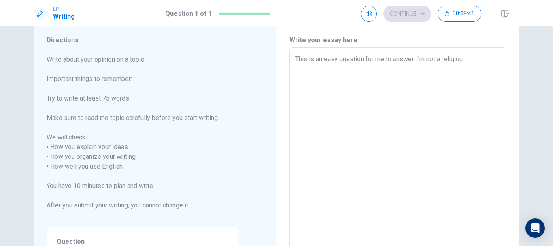
type textarea "This is an easy question for me to answer. I'm not a religious"
type textarea "x"
type textarea "This is an easy question for me to answer. I'm not a religious"
type textarea "x"
type textarea "This is an easy question for me to answer. I'm not a religious p"
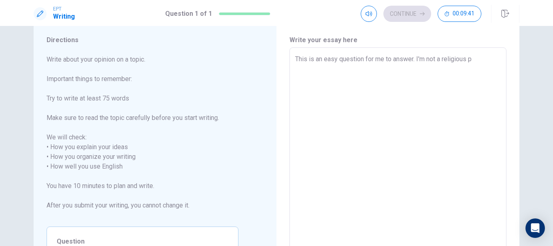
type textarea "x"
type textarea "This is an easy question for me to answer. I'm not a religious pe"
type textarea "x"
type textarea "This is an easy question for me to answer. I'm not a religious per"
type textarea "x"
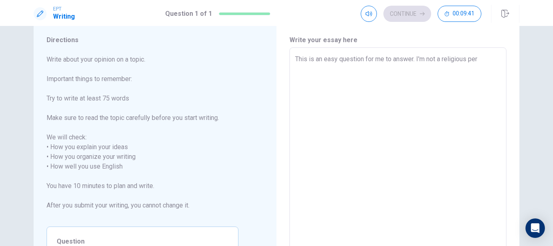
type textarea "This is an easy question for me to answer. I'm not a religious pers"
type textarea "x"
type textarea "This is an easy question for me to answer. I'm not a religious perso"
type textarea "x"
type textarea "This is an easy question for me to answer. I'm not a religious person"
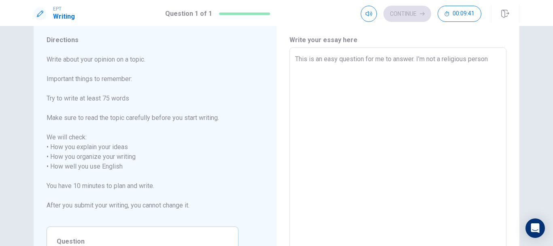
type textarea "x"
type textarea "This is an easy question for me to answer. I'm not a religious person,"
type textarea "x"
type textarea "This is an easy question for me to answer. I'm not a religious person,"
type textarea "x"
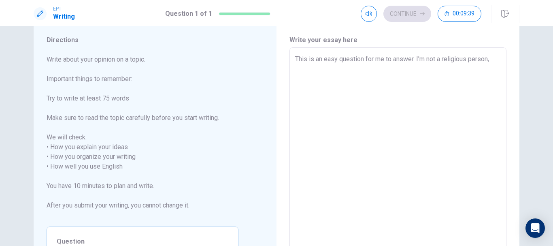
type textarea "This is an easy question for me to answer. I'm not a religious person, b"
type textarea "x"
type textarea "This is an easy question for me to answer. I'm not a religious person, bu"
type textarea "x"
type textarea "This is an easy question for me to answer. I'm not a religious person, but"
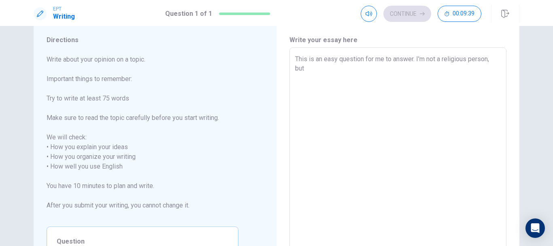
type textarea "x"
type textarea "This is an easy question for me to answer. I'm not a religious person, but"
type textarea "x"
type textarea "This is an easy question for me to answer. I'm not a religious person, but v"
type textarea "x"
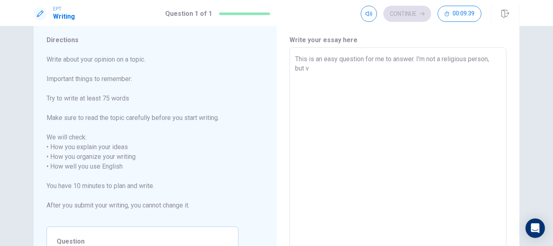
type textarea "This is an easy question for me to answer. I'm not a religious person, but vi"
type textarea "x"
type textarea "This is an easy question for me to answer. I'm not a religious person, but vis"
type textarea "x"
type textarea "This is an easy question for me to answer. I'm not a religious person, but visi"
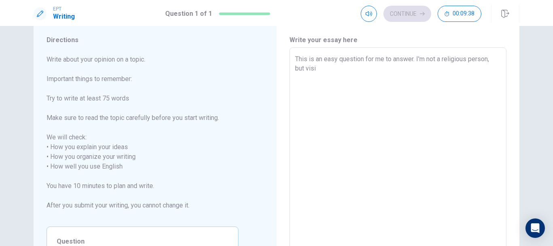
type textarea "x"
type textarea "This is an easy question for me to answer. I'm not a religious person, but visin"
type textarea "x"
type textarea "This is an easy question for me to answer. I'm not a religious person, but visi…"
type textarea "x"
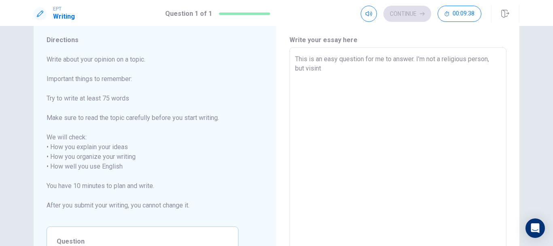
type textarea "This is an easy question for me to answer. I'm not a religious person, but visin"
type textarea "x"
type textarea "This is an easy question for me to answer. I'm not a religious person, but visi"
type textarea "x"
type textarea "This is an easy question for me to answer. I'm not a religious person, but vis"
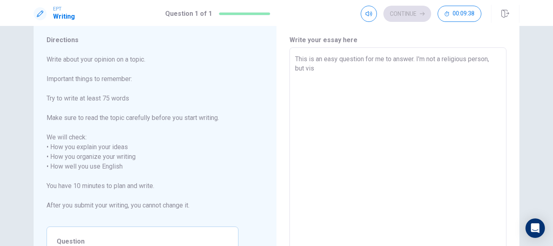
type textarea "x"
type textarea "This is an easy question for me to answer. I'm not a religious person, but visi"
type textarea "x"
type textarea "This is an easy question for me to answer. I'm not a religious person, but visit"
type textarea "x"
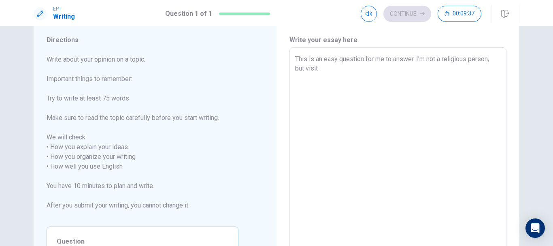
type textarea "This is an easy question for me to answer. I'm not a religious person, but visi…"
type textarea "x"
type textarea "This is an easy question for me to answer. I'm not a religious person, but visi…"
type textarea "x"
type textarea "This is an easy question for me to answer. I'm not a religious person, but visi…"
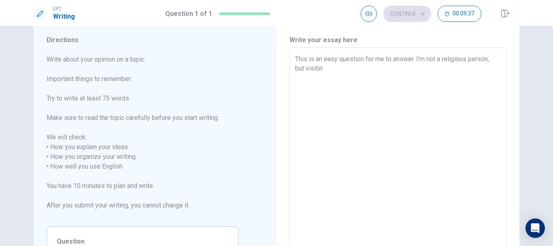
type textarea "x"
type textarea "This is an easy question for me to answer. I'm not a religious person, but visi…"
type textarea "x"
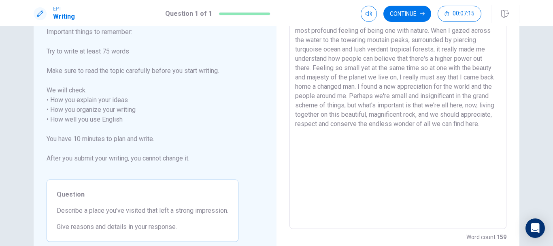
scroll to position [72, 0]
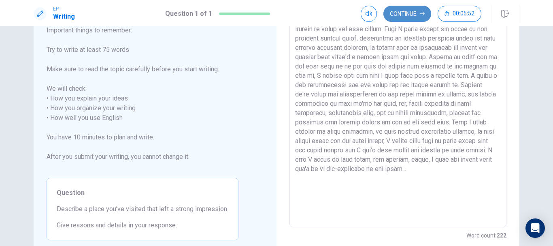
click at [404, 19] on button "Continue" at bounding box center [407, 14] width 48 height 16
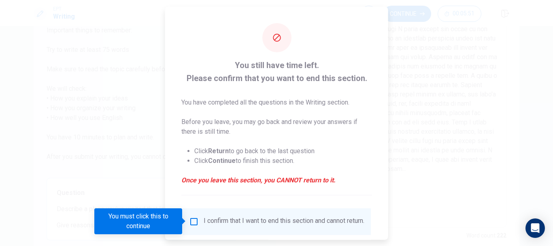
click at [194, 220] on input "You must click this to continue" at bounding box center [194, 221] width 10 height 10
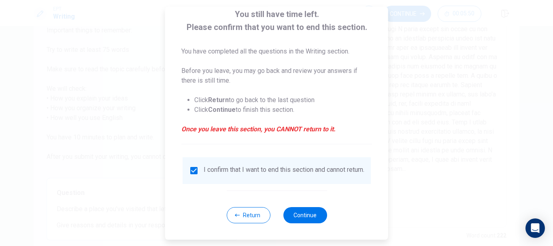
scroll to position [56, 0]
click at [288, 207] on div "Return Continue" at bounding box center [276, 214] width 100 height 49
click at [293, 211] on button "Continue" at bounding box center [305, 215] width 44 height 16
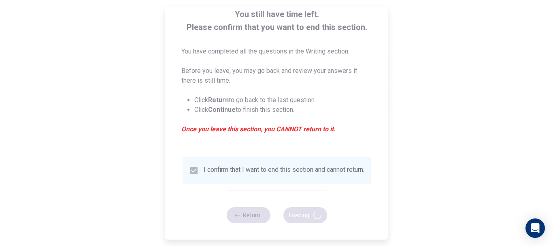
scroll to position [0, 0]
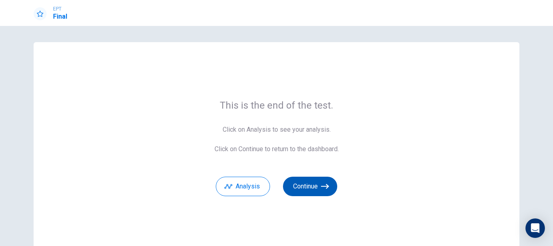
click at [314, 184] on button "Continue" at bounding box center [310, 186] width 54 height 19
